Goal: Task Accomplishment & Management: Manage account settings

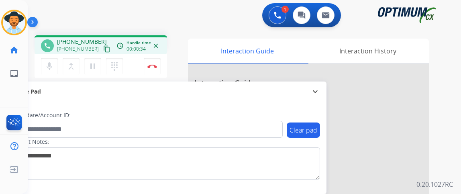
click at [103, 48] on div "phone [PHONE_NUMBER] [PHONE_NUMBER] content_copy access_time Call metrics Queue…" at bounding box center [101, 45] width 120 height 7
click at [103, 49] on mat-icon "content_copy" at bounding box center [106, 48] width 7 height 7
click at [49, 66] on mat-icon "mic" at bounding box center [50, 66] width 10 height 10
click at [49, 66] on mat-icon "mic_off" at bounding box center [50, 66] width 10 height 10
click at [150, 65] on img at bounding box center [152, 66] width 10 height 4
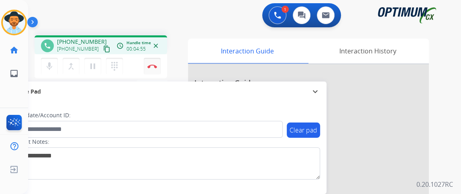
click at [150, 65] on img at bounding box center [152, 66] width 10 height 4
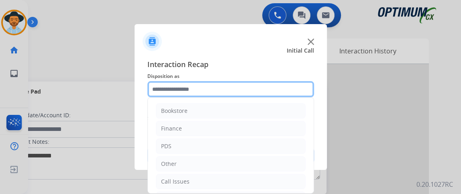
drag, startPoint x: 238, startPoint y: 87, endPoint x: 241, endPoint y: 81, distance: 6.7
click at [238, 87] on input "text" at bounding box center [230, 89] width 167 height 16
click at [241, 81] on input "text" at bounding box center [230, 89] width 167 height 16
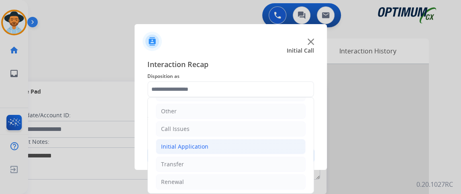
click at [251, 144] on li "Initial Application" at bounding box center [231, 146] width 150 height 15
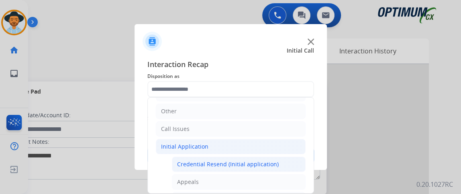
click at [284, 165] on li "Credential Resend (Initial application)" at bounding box center [239, 164] width 134 height 15
type input "**********"
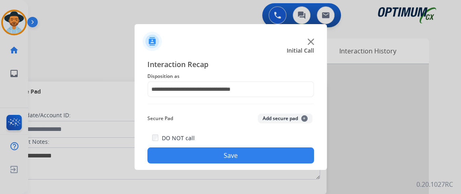
click at [278, 157] on button "Save" at bounding box center [230, 155] width 167 height 16
